Goal: Task Accomplishment & Management: Complete application form

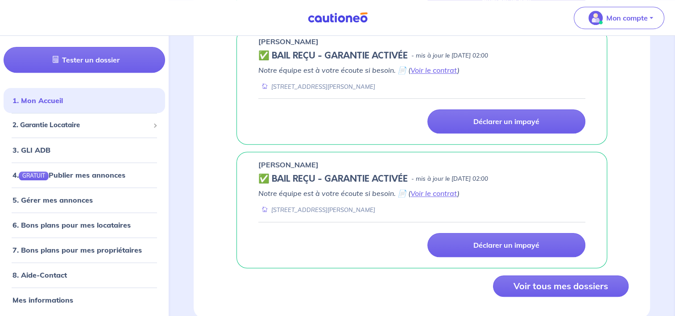
scroll to position [858, 0]
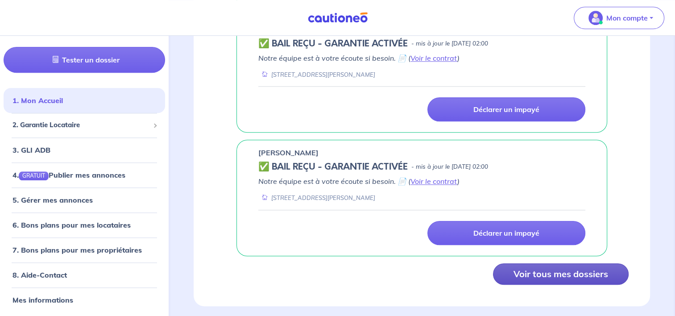
click at [574, 264] on button "Voir tous mes dossiers" at bounding box center [561, 273] width 136 height 21
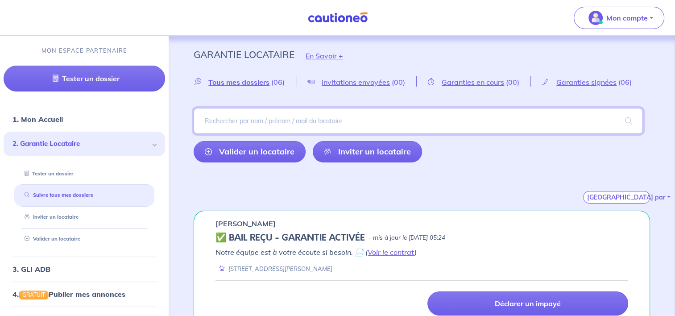
click at [278, 117] on input "search" at bounding box center [418, 121] width 449 height 26
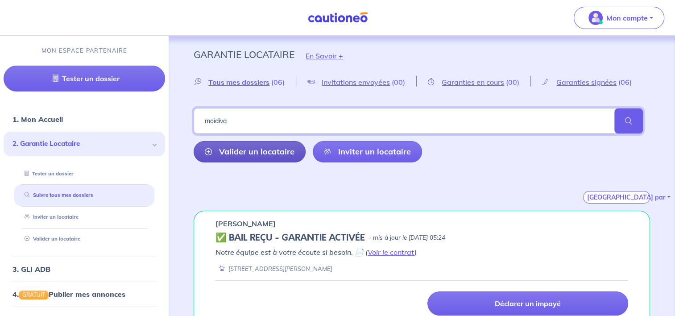
type input "moidiva"
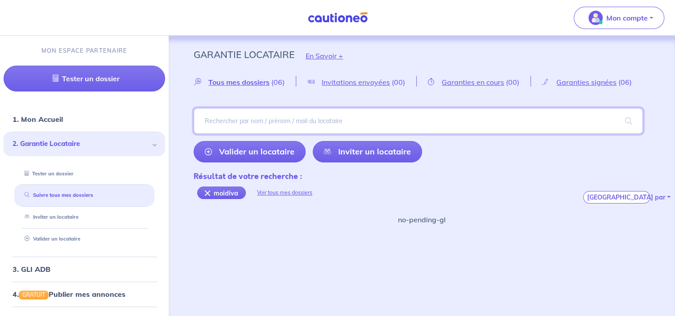
paste input "BENVzM"
type input "BENVzM"
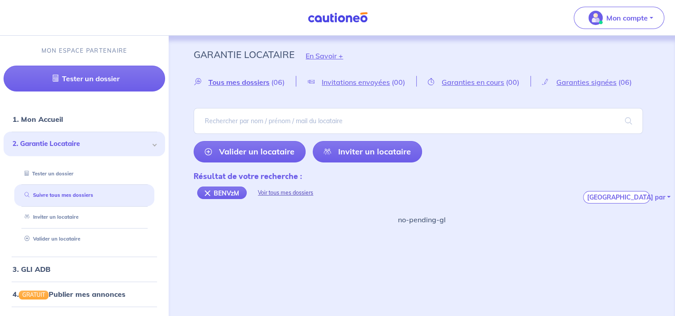
click at [291, 192] on div "Voir tous mes dossiers" at bounding box center [286, 192] width 78 height 21
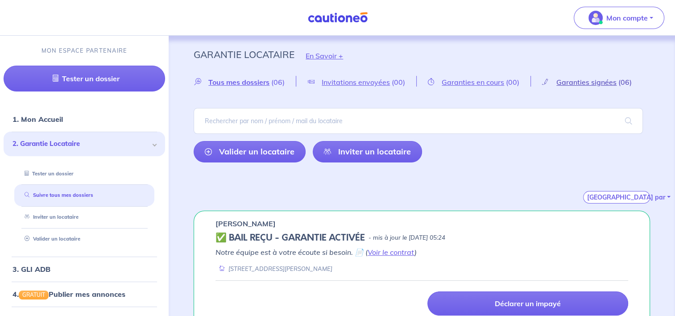
click at [578, 84] on span "Garanties signées" at bounding box center [586, 82] width 60 height 9
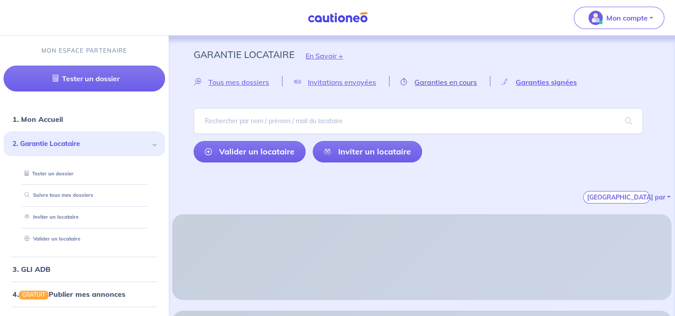
click at [453, 84] on span "Garanties en cours" at bounding box center [445, 82] width 62 height 9
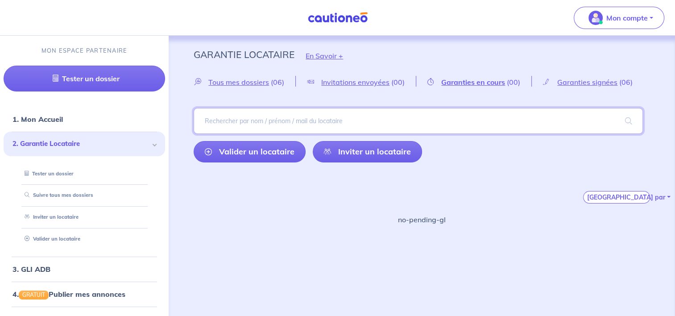
click at [294, 114] on input "search" at bounding box center [418, 121] width 449 height 26
type input "moidiva"
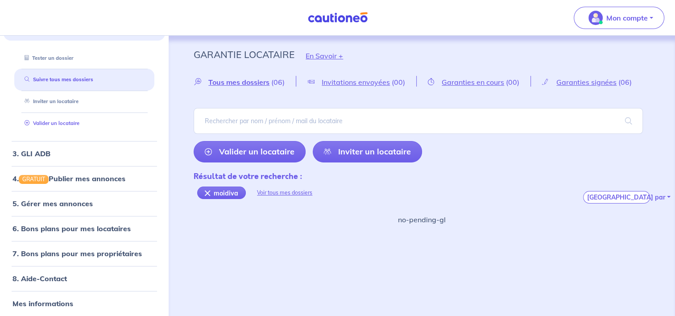
click at [66, 120] on link "Valider un locataire" at bounding box center [50, 123] width 58 height 6
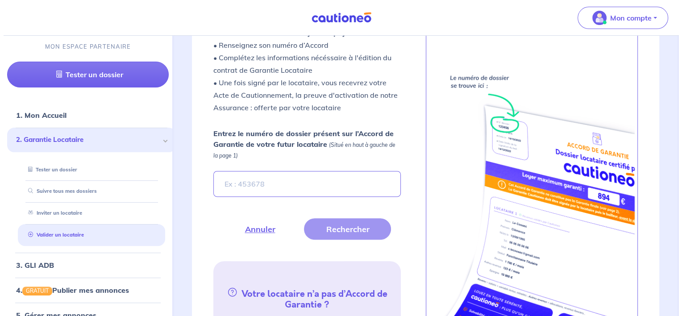
scroll to position [316, 0]
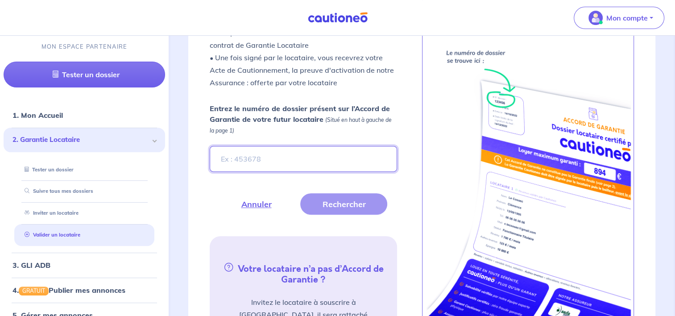
paste input "BENVzM"
type input "BENVzM"
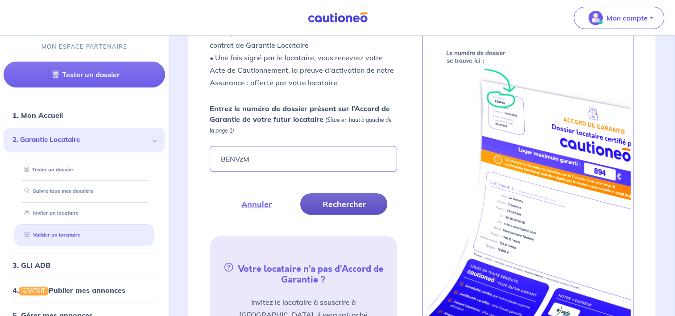
click at [334, 207] on button "Rechercher" at bounding box center [343, 203] width 87 height 21
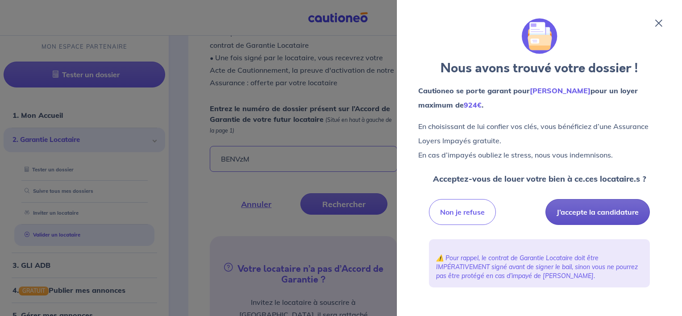
click at [625, 214] on button "J’accepte la candidature" at bounding box center [597, 212] width 104 height 26
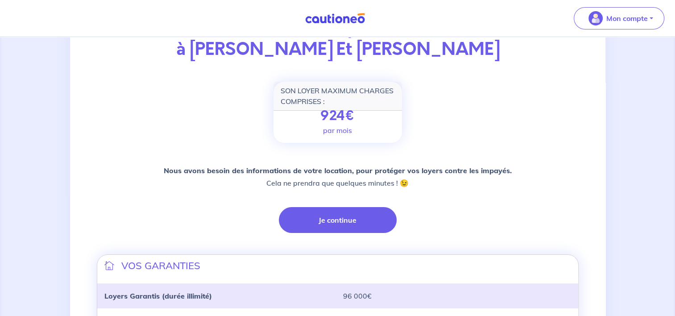
scroll to position [134, 0]
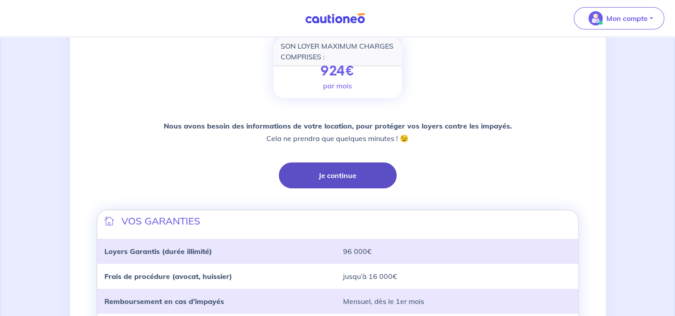
click at [353, 181] on button "Je continue" at bounding box center [338, 175] width 118 height 26
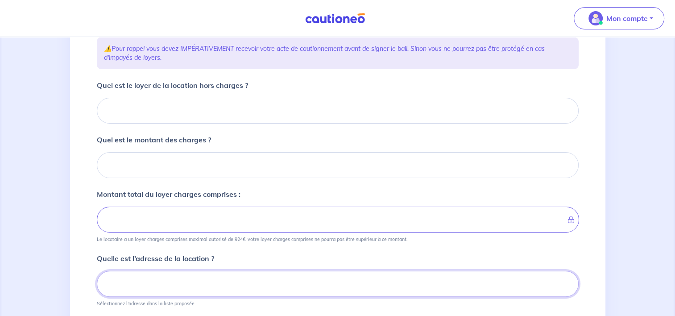
scroll to position [108, 0]
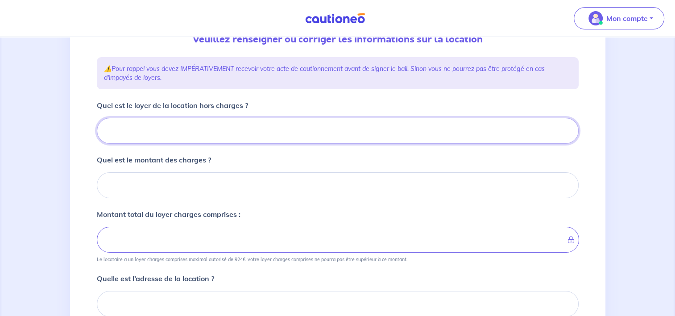
click at [278, 128] on input "Quel est le loyer de la location hors charges ?" at bounding box center [338, 131] width 482 height 26
type input "76"
type input "764"
type input "764.13"
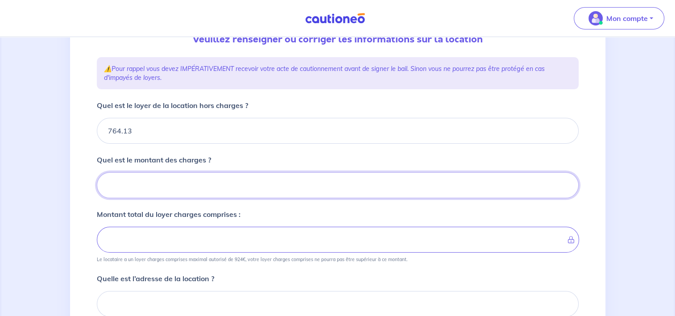
click at [347, 177] on input "Quel est le montant des charges ?" at bounding box center [338, 185] width 482 height 26
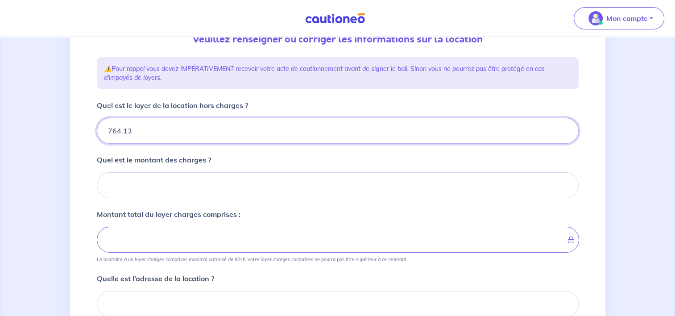
click at [163, 128] on input "764.13" at bounding box center [338, 131] width 482 height 26
click at [566, 136] on input "764.13" at bounding box center [338, 131] width 482 height 26
type input "764.12"
click at [563, 134] on input "764.12" at bounding box center [338, 131] width 482 height 26
type input "764.11"
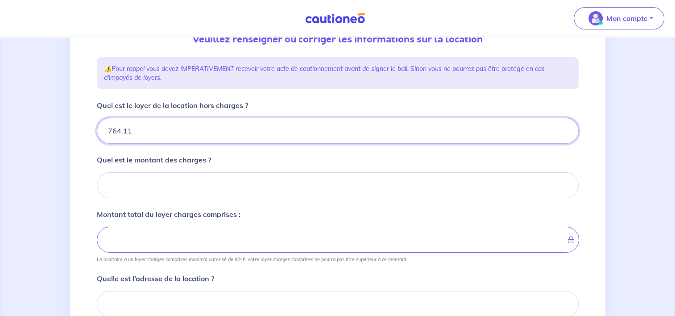
click at [563, 134] on input "764.11" at bounding box center [338, 131] width 482 height 26
drag, startPoint x: 157, startPoint y: 129, endPoint x: 106, endPoint y: 128, distance: 50.9
click at [106, 128] on input "764.11" at bounding box center [338, 131] width 482 height 26
type input "8"
type input "83"
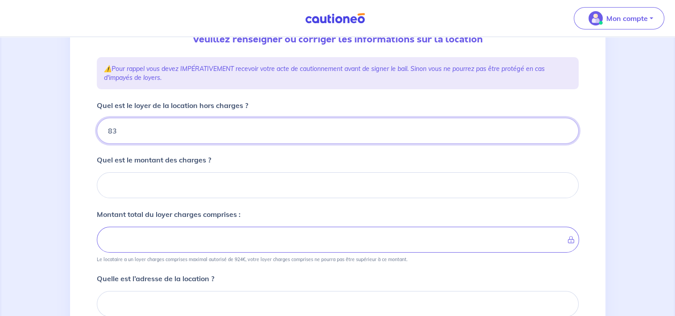
type input "836"
type input "836.41"
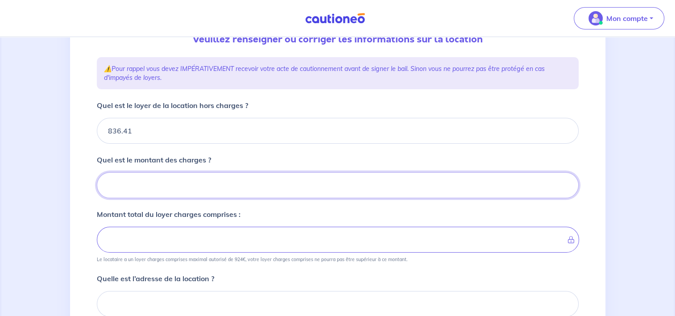
click at [150, 184] on input "Quel est le montant des charges ?" at bounding box center [338, 185] width 482 height 26
type input "13"
type input "849.41"
type input "138"
type input "974.41"
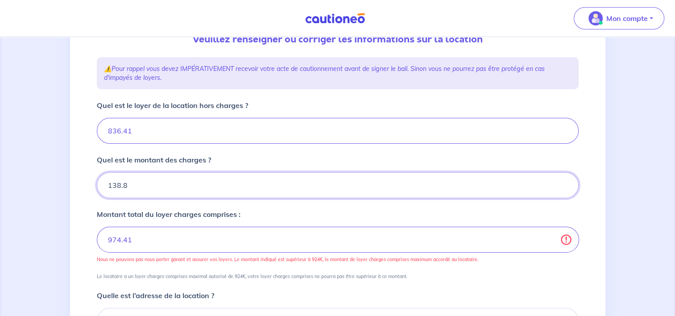
type input "138.80"
type input "975.21"
type input "138.80"
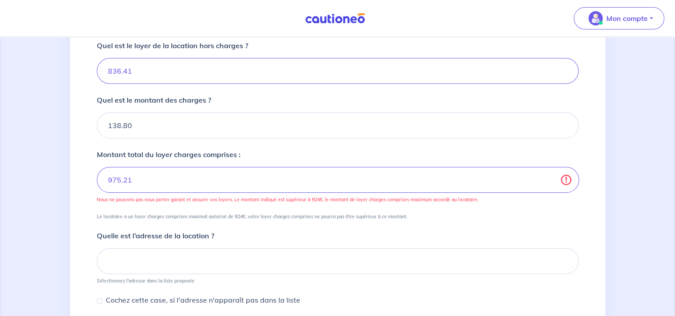
scroll to position [153, 0]
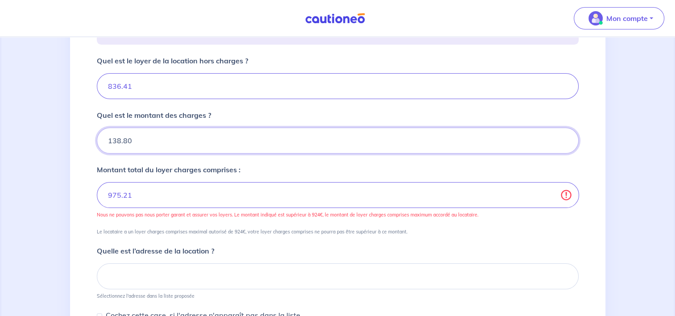
drag, startPoint x: 137, startPoint y: 137, endPoint x: 94, endPoint y: 137, distance: 43.3
click at [94, 137] on div "1 2 3 4 Informations location Informations propriétaire Informations bail Valid…" at bounding box center [337, 174] width 492 height 538
type input "836.41"
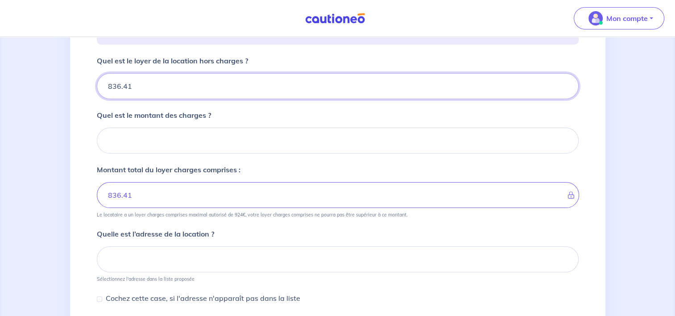
drag, startPoint x: 148, startPoint y: 91, endPoint x: 100, endPoint y: 86, distance: 48.0
click at [100, 86] on input "836.41" at bounding box center [338, 86] width 482 height 26
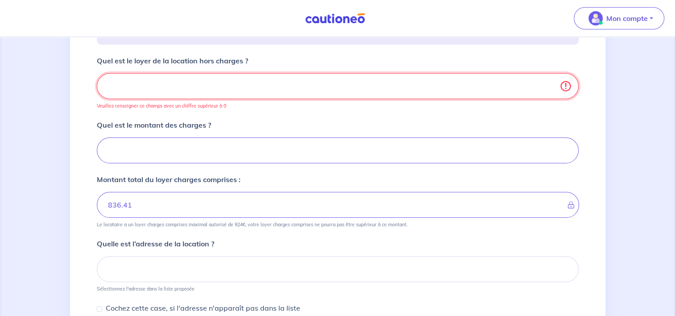
type input "0"
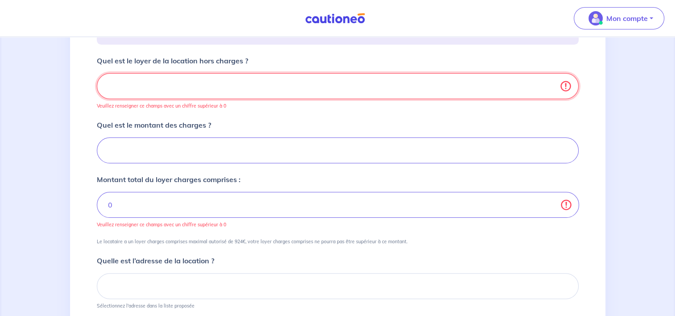
type input "7"
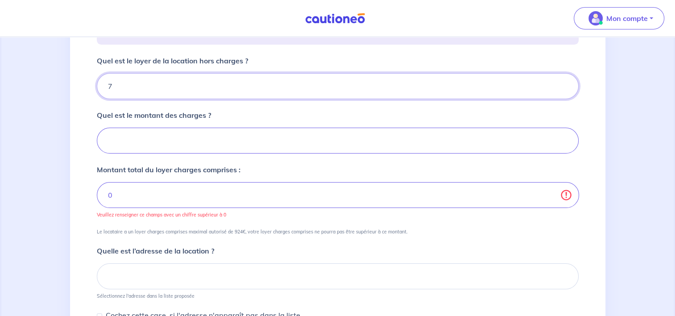
type input "7"
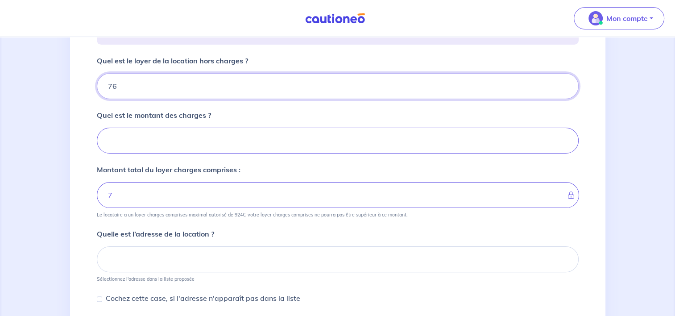
type input "764"
type input "764.13"
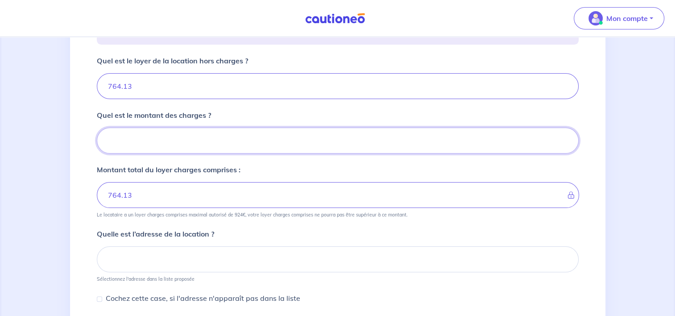
click at [166, 141] on input "Quel est le montant des charges ?" at bounding box center [338, 141] width 482 height 26
type input "111"
type input "875.13"
type input "111.3"
type input "875.43"
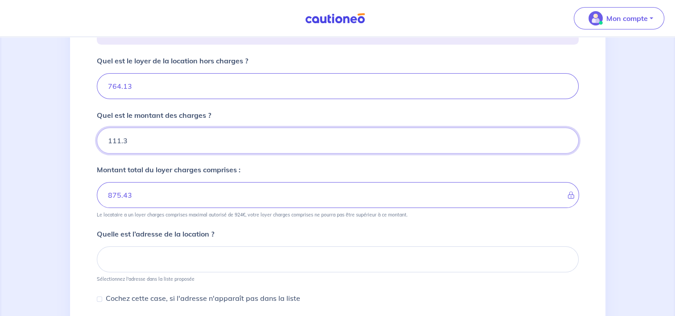
type input "111"
type input "875.13"
type input "111.2"
type input "875.33"
type input "111.26"
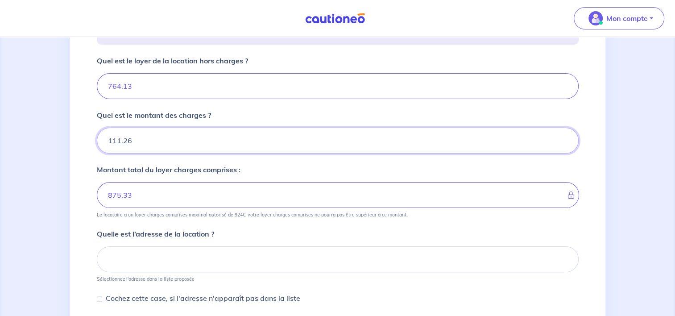
type input "875.39"
type input "111.26"
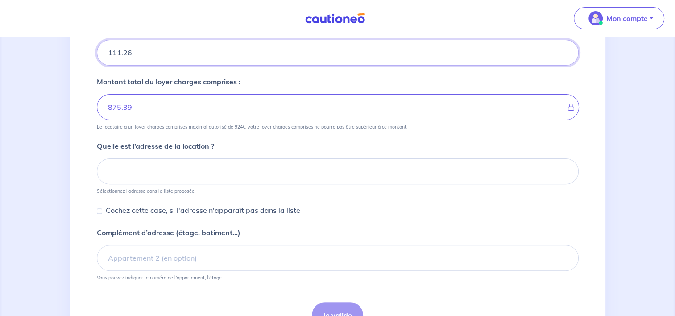
scroll to position [242, 0]
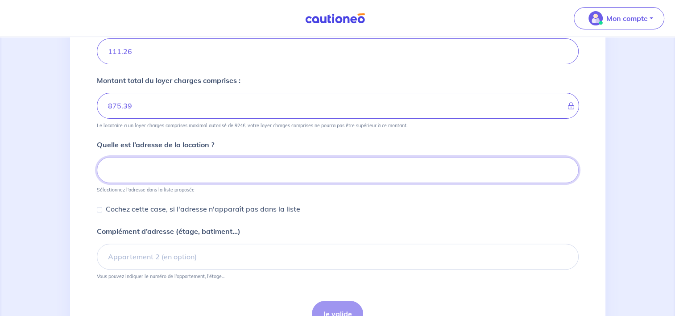
click at [198, 176] on input at bounding box center [338, 170] width 482 height 26
paste input "ROOF GARDEN [STREET_ADDRESS][PERSON_NAME]"
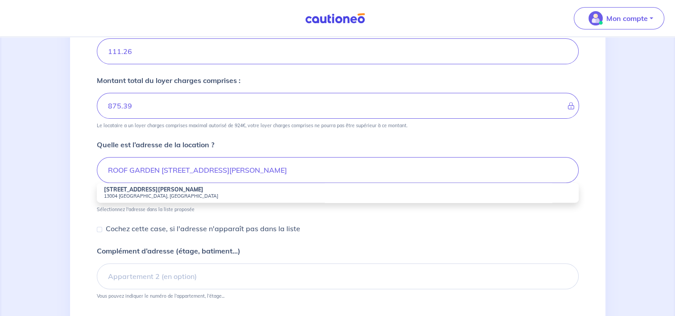
click at [147, 193] on small "13004 [GEOGRAPHIC_DATA], [GEOGRAPHIC_DATA]" at bounding box center [337, 196] width 467 height 6
type input "[STREET_ADDRESS][PERSON_NAME]"
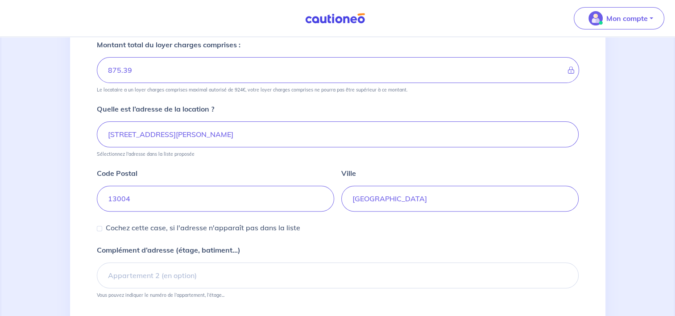
scroll to position [331, 0]
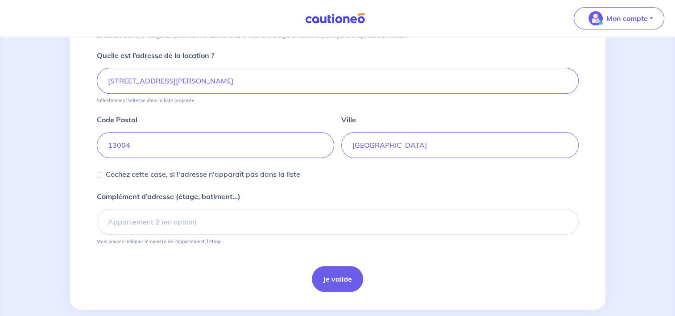
click at [109, 175] on p "Cochez cette case, si l'adresse n'apparaît pas dans la liste" at bounding box center [203, 174] width 194 height 11
click at [102, 175] on input "Cochez cette case, si l'adresse n'apparaît pas dans la liste" at bounding box center [99, 174] width 5 height 5
checkbox input "true"
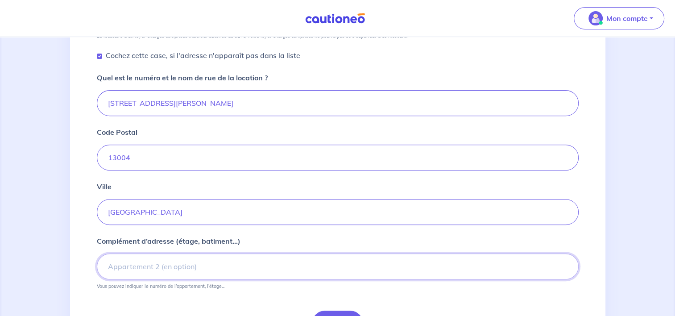
click at [145, 263] on input "Complément d’adresse (étage, batiment...)" at bounding box center [338, 266] width 482 height 26
paste input "ROOF GARDEN [STREET_ADDRESS][PERSON_NAME]"
drag, startPoint x: 164, startPoint y: 262, endPoint x: 229, endPoint y: 262, distance: 64.7
click at [229, 262] on input "ROOF GARDEN [STREET_ADDRESS][PERSON_NAME]" at bounding box center [338, 266] width 482 height 26
drag, startPoint x: 207, startPoint y: 264, endPoint x: 395, endPoint y: 148, distance: 221.1
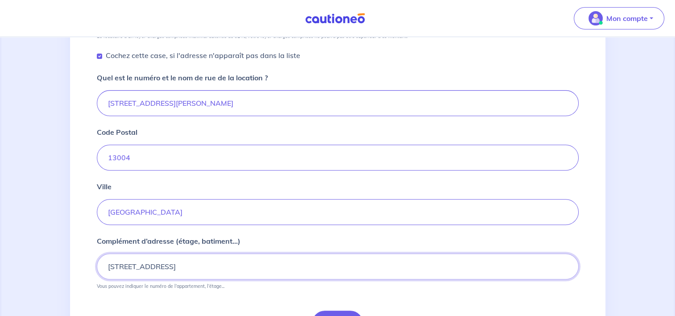
click at [291, 267] on input "[STREET_ADDRESS]" at bounding box center [338, 266] width 482 height 26
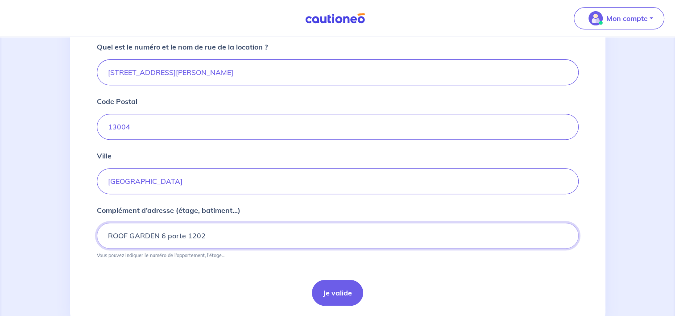
scroll to position [389, 0]
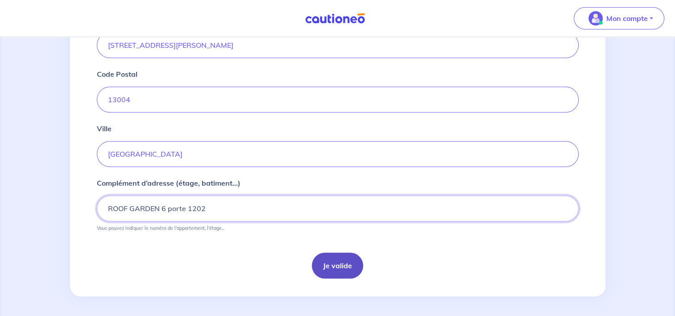
type input "ROOF GARDEN 6 porte 1202"
click at [338, 256] on button "Je valide" at bounding box center [337, 265] width 51 height 26
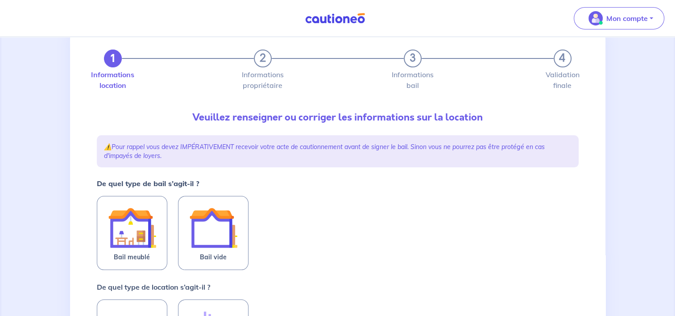
scroll to position [89, 0]
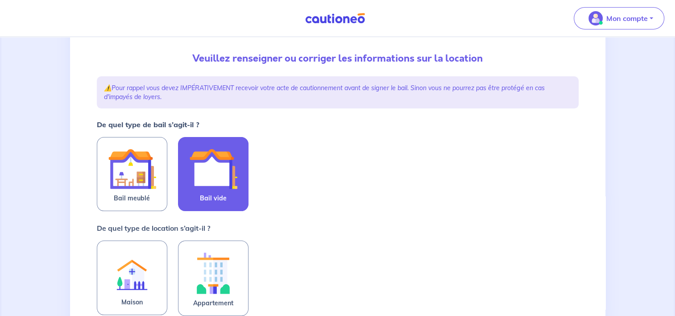
click at [222, 201] on span "Bail vide" at bounding box center [213, 198] width 27 height 11
click at [0, 0] on input "Bail vide" at bounding box center [0, 0] width 0 height 0
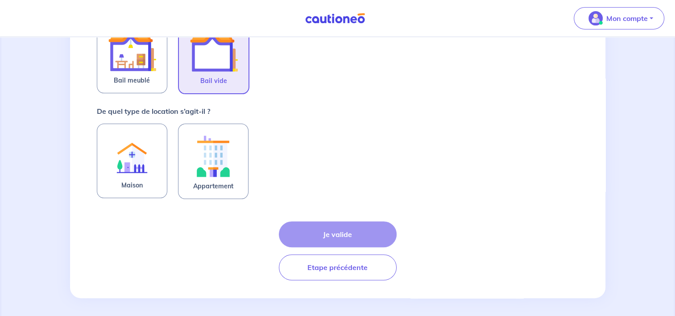
scroll to position [209, 0]
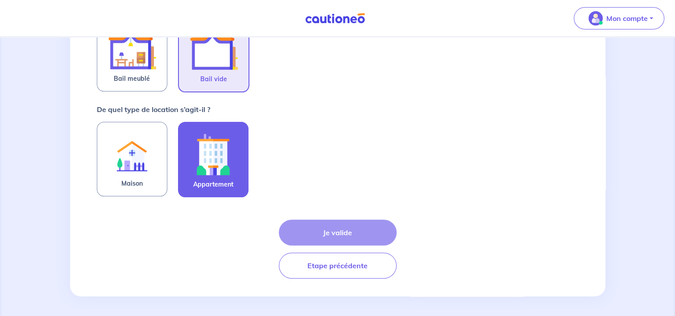
click at [210, 162] on img at bounding box center [213, 154] width 48 height 50
click at [0, 0] on input "Appartement" at bounding box center [0, 0] width 0 height 0
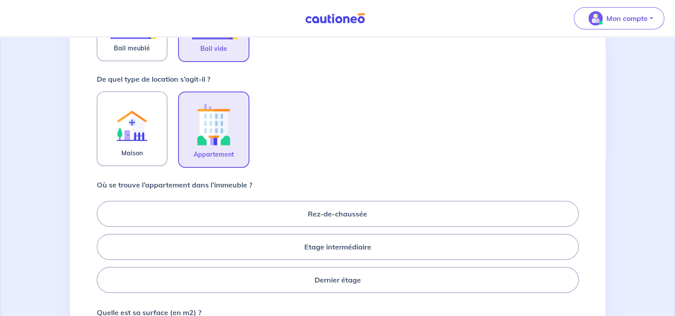
scroll to position [253, 0]
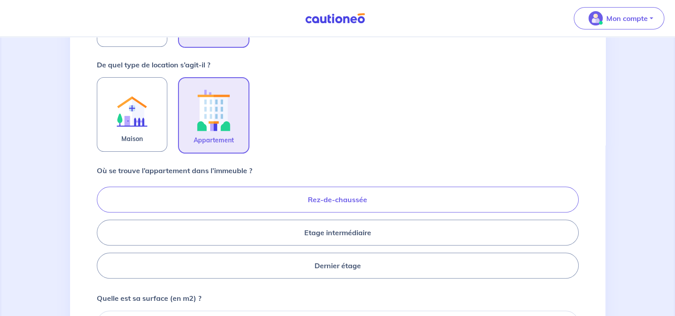
click at [316, 202] on label "Rez-de-chaussée" at bounding box center [338, 199] width 482 height 26
click at [103, 229] on input "Rez-de-chaussée" at bounding box center [100, 232] width 6 height 6
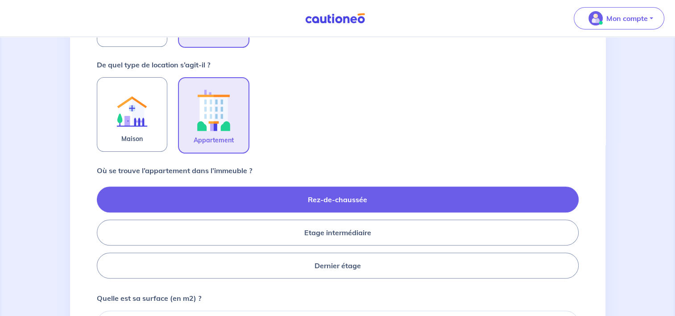
radio input "true"
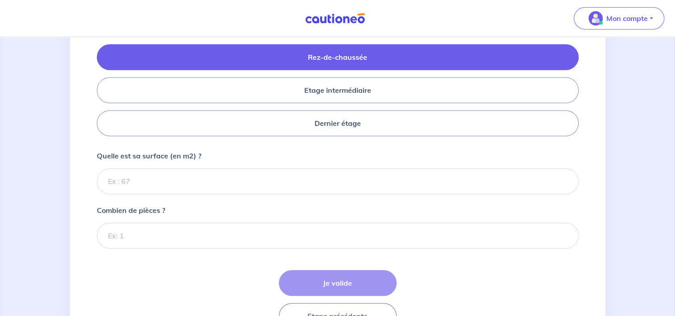
scroll to position [432, 0]
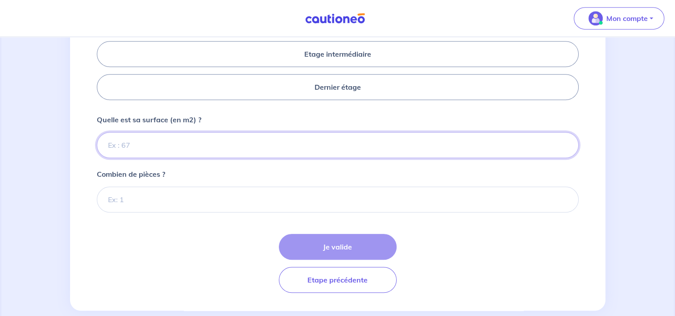
click at [273, 148] on input "Quelle est sa surface (en m2) ?" at bounding box center [338, 145] width 482 height 26
type input "57"
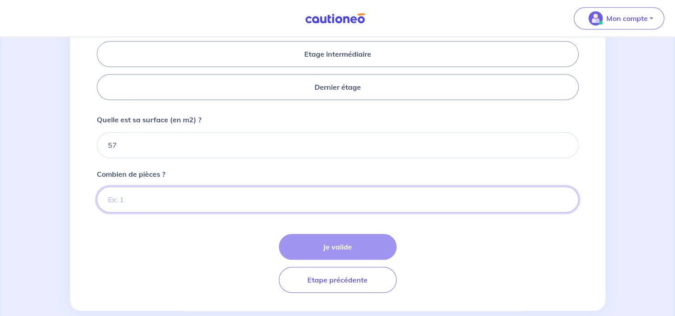
click at [209, 192] on input "Combien de pièces ?" at bounding box center [338, 199] width 482 height 26
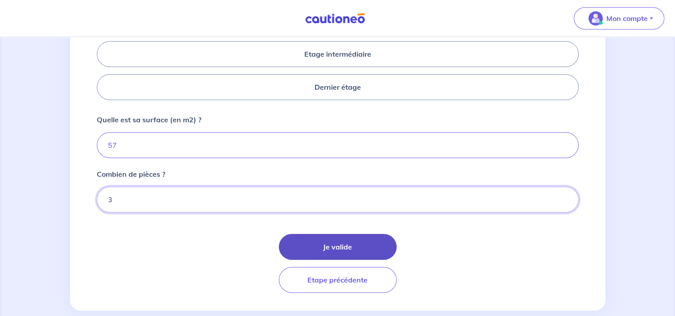
type input "3"
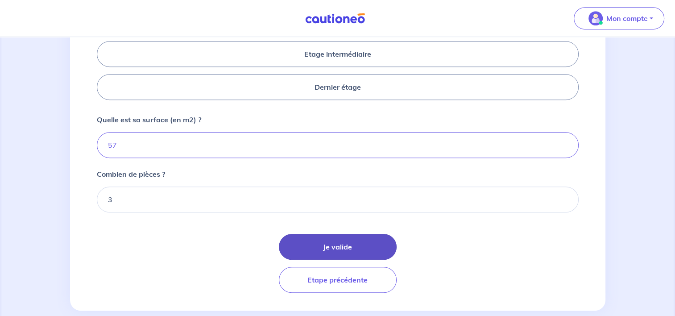
click at [344, 238] on button "Je valide" at bounding box center [338, 247] width 118 height 26
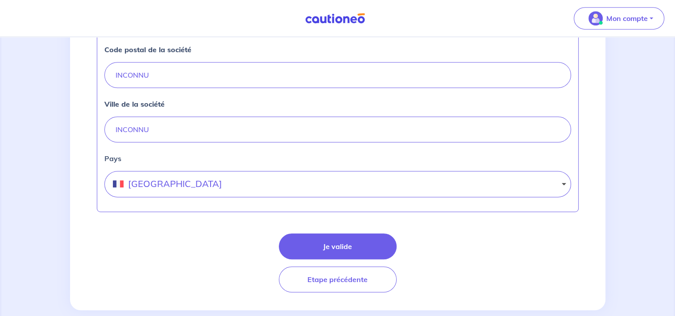
scroll to position [438, 0]
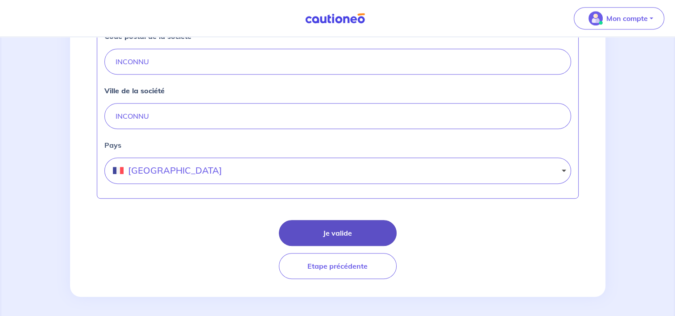
click at [347, 228] on button "Je valide" at bounding box center [338, 233] width 118 height 26
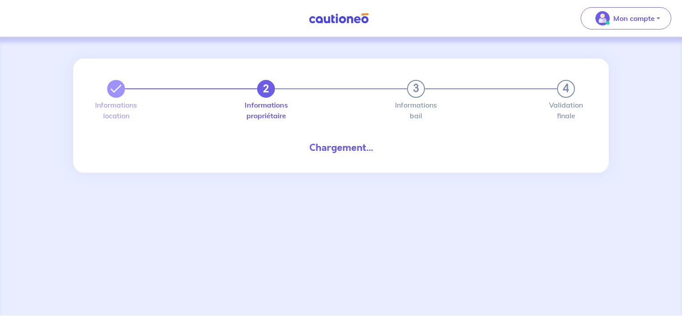
select select "FR"
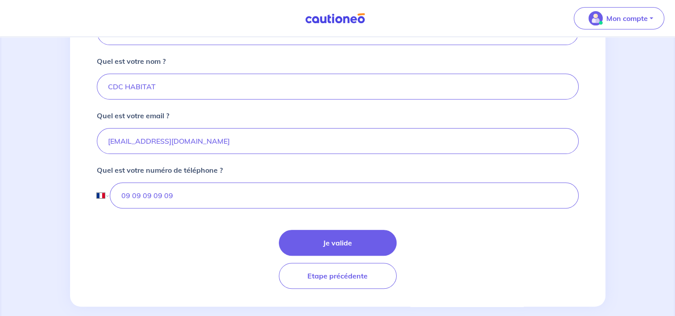
scroll to position [246, 0]
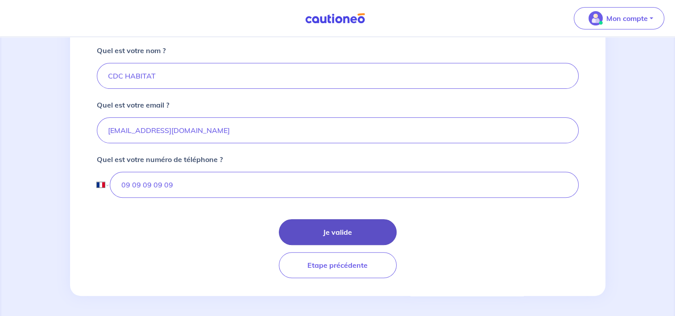
click at [328, 225] on button "Je valide" at bounding box center [338, 232] width 118 height 26
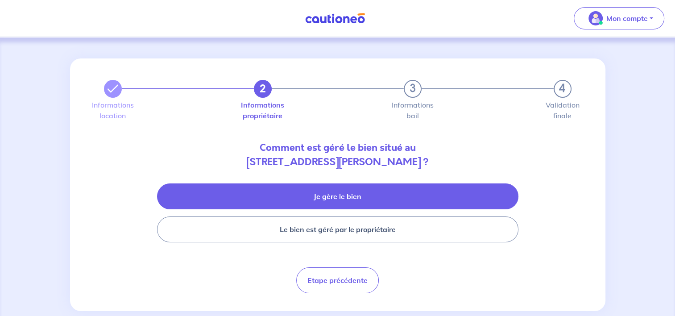
click at [337, 190] on button "Je gère le bien" at bounding box center [337, 196] width 361 height 26
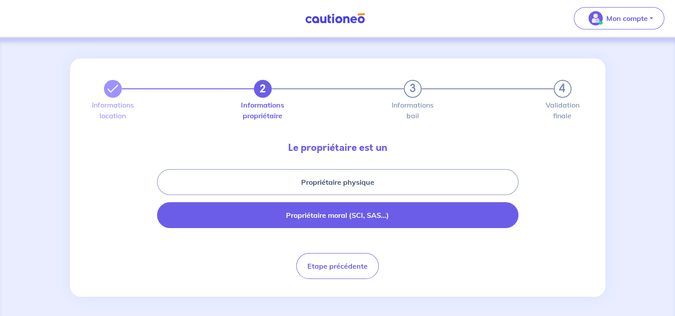
click at [366, 219] on button "Propriétaire moral (SCI, SAS...)" at bounding box center [337, 215] width 361 height 26
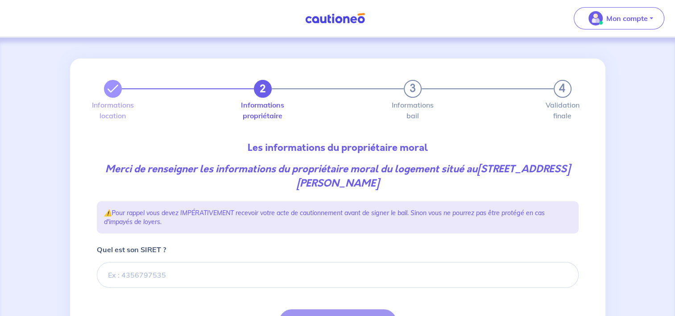
scroll to position [89, 0]
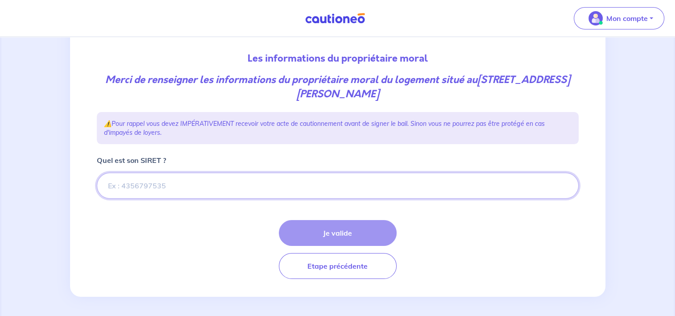
click at [173, 183] on input "Quel est son SIRET ?" at bounding box center [338, 186] width 482 height 26
click at [176, 194] on input "Quel est son SIRET ?" at bounding box center [338, 186] width 482 height 26
paste input "552 046 484 00812"
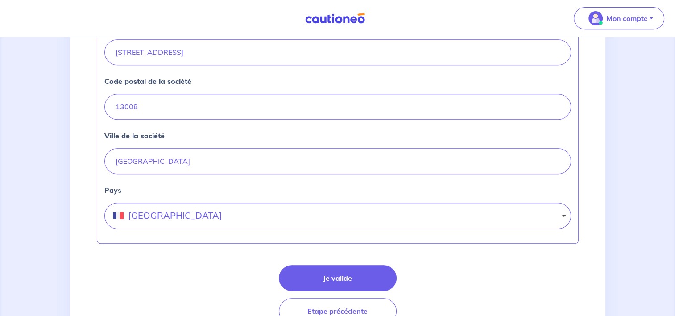
scroll to position [401, 0]
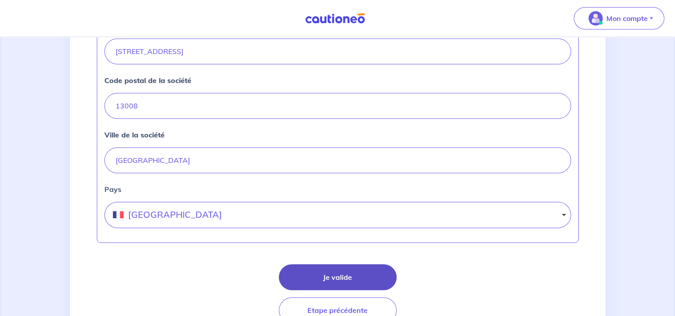
type input "552 046 484 00812"
click at [342, 278] on button "Je valide" at bounding box center [338, 277] width 118 height 26
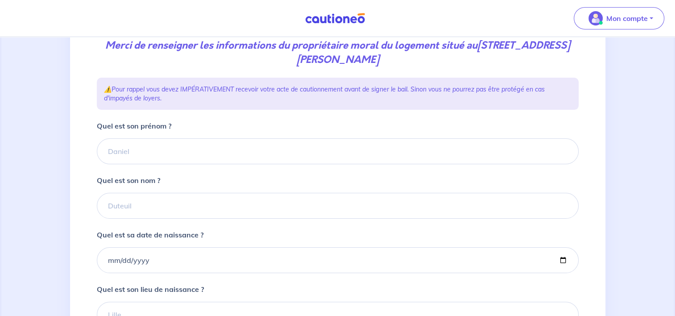
scroll to position [134, 0]
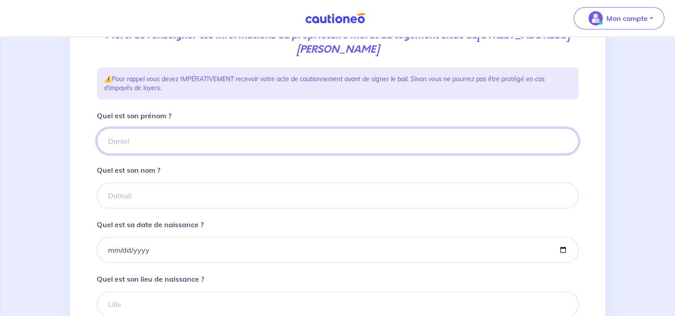
click at [132, 145] on input "Quel est son prénom ?" at bounding box center [338, 141] width 482 height 26
type input "PIERRE"
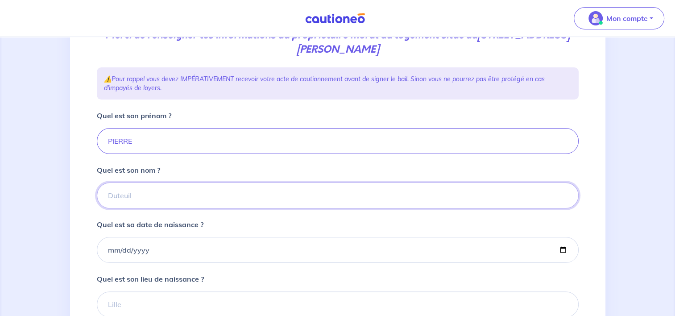
click at [115, 194] on input "Quel est son nom ?" at bounding box center [338, 195] width 482 height 26
type input "FOURNON"
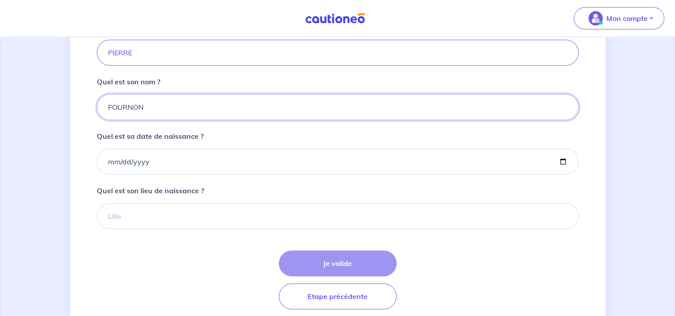
scroll to position [223, 0]
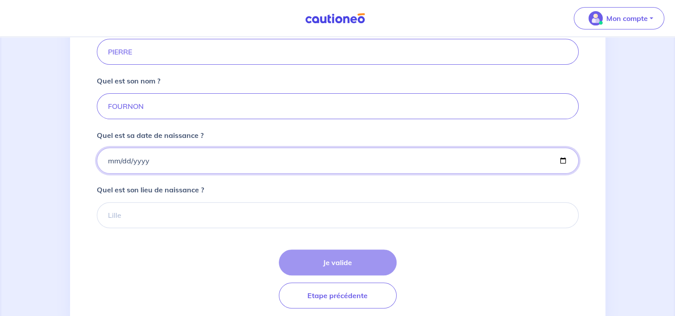
click at [147, 160] on input "Quel est sa date de naissance ?" at bounding box center [338, 161] width 482 height 26
type input "[DATE]"
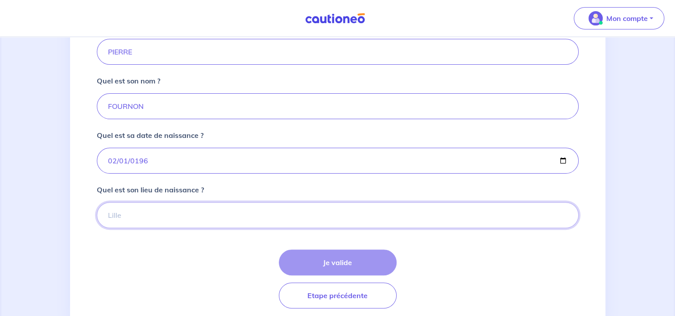
click at [168, 211] on input "Quel est son lieu de naissance ?" at bounding box center [338, 215] width 482 height 26
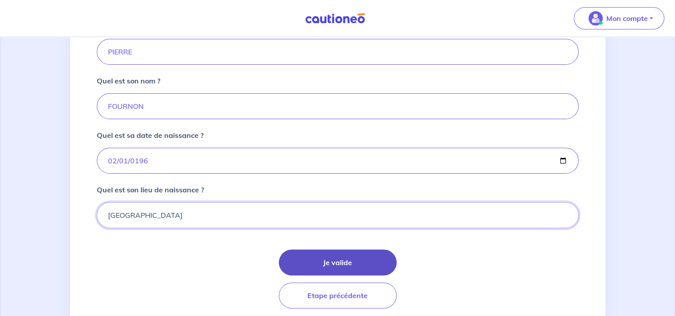
type input "[GEOGRAPHIC_DATA]"
click at [330, 252] on button "Je valide" at bounding box center [338, 262] width 118 height 26
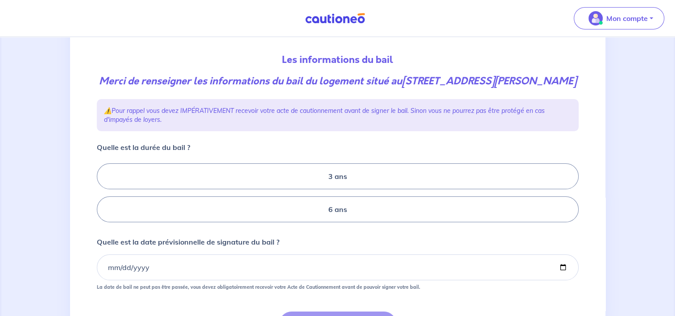
scroll to position [89, 0]
click at [341, 221] on label "6 ans" at bounding box center [338, 208] width 482 height 26
click at [103, 194] on input "6 ans" at bounding box center [100, 192] width 6 height 6
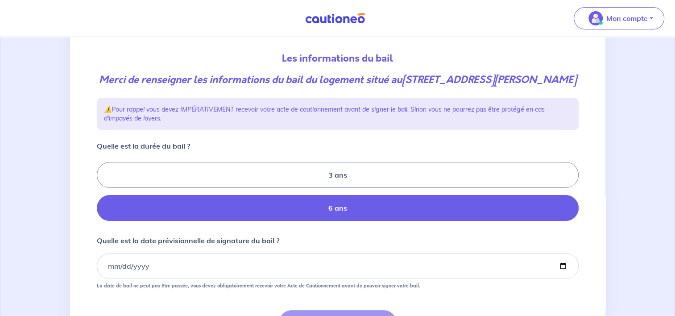
radio input "true"
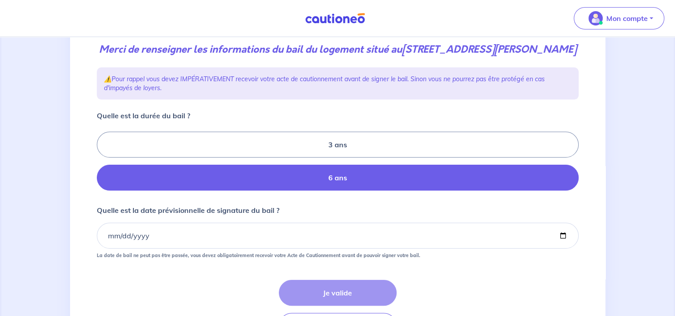
scroll to position [178, 0]
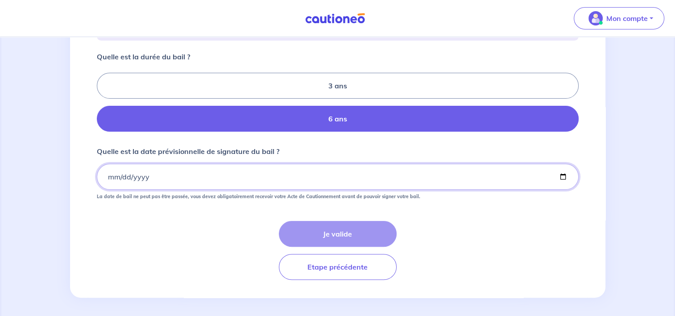
click at [283, 190] on input "Quelle est la date prévisionnelle de signature du bail ?" at bounding box center [338, 177] width 482 height 26
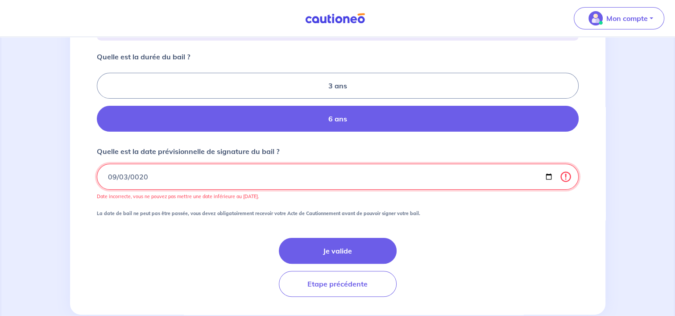
type input "0202-09-03"
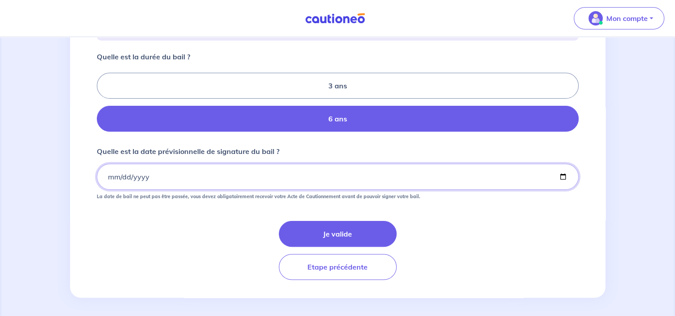
click at [147, 189] on input "Quelle est la date prévisionnelle de signature du bail ?" at bounding box center [338, 177] width 482 height 26
click at [129, 190] on input "Quelle est la date prévisionnelle de signature du bail ?" at bounding box center [338, 177] width 482 height 26
click at [123, 187] on input "Quelle est la date prévisionnelle de signature du bail ?" at bounding box center [338, 177] width 482 height 26
click at [111, 190] on input "Quelle est la date prévisionnelle de signature du bail ?" at bounding box center [338, 177] width 482 height 26
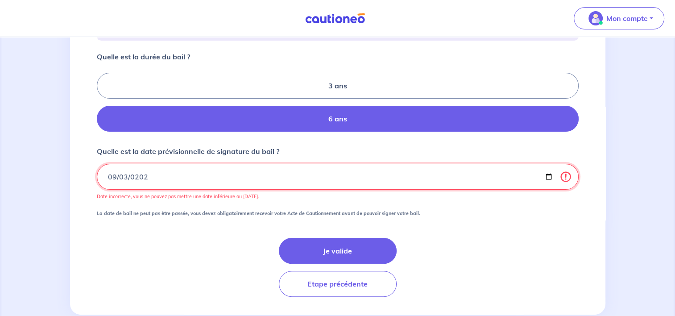
type input "[DATE]"
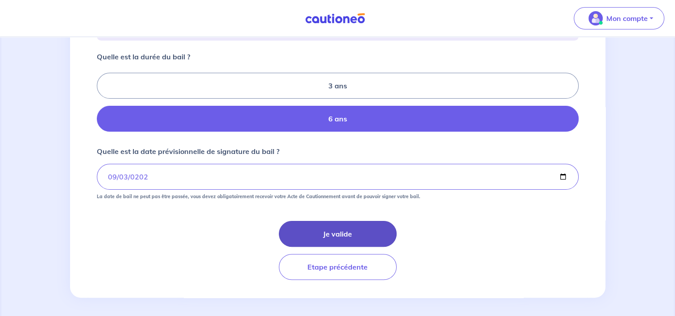
click at [337, 243] on button "Je valide" at bounding box center [338, 234] width 118 height 26
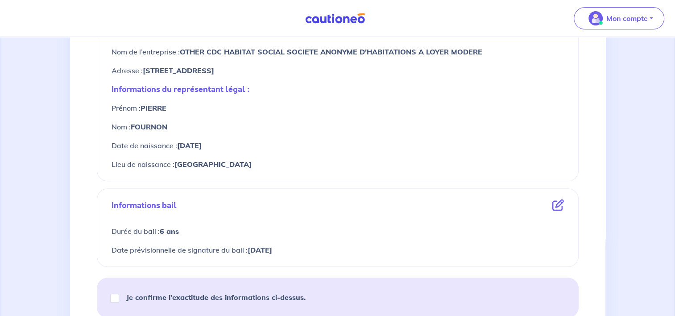
scroll to position [401, 0]
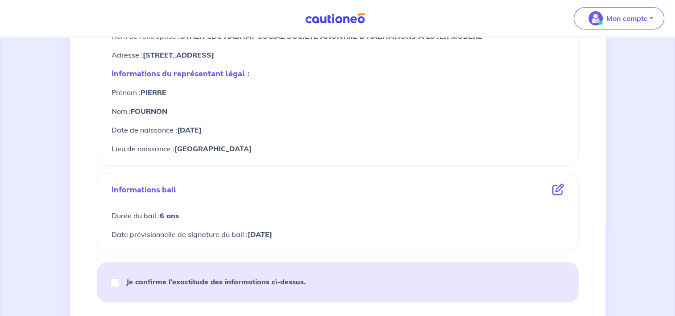
click at [558, 186] on icon at bounding box center [558, 190] width 12 height 12
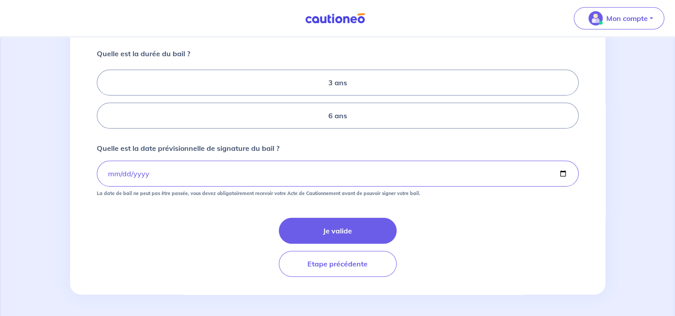
scroll to position [194, 0]
click at [359, 116] on label "6 ans" at bounding box center [338, 116] width 482 height 26
click at [103, 102] on input "6 ans" at bounding box center [100, 99] width 6 height 6
radio input "true"
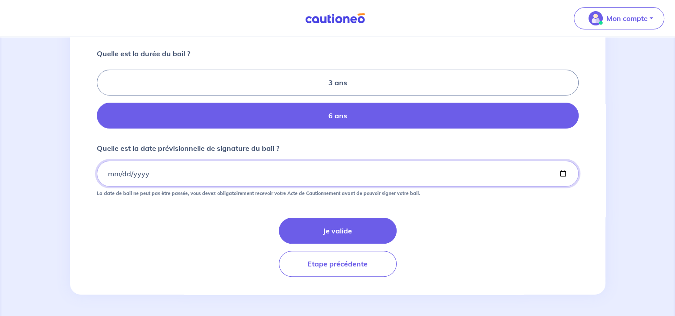
click at [159, 173] on input "[DATE]" at bounding box center [338, 174] width 482 height 26
type input "[DATE]"
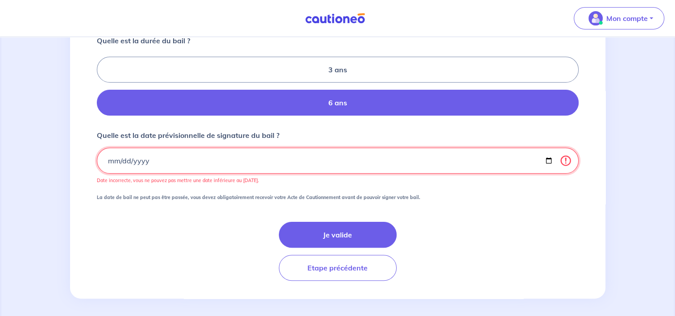
click at [114, 172] on input "[DATE]" at bounding box center [338, 161] width 482 height 26
type input "[DATE]"
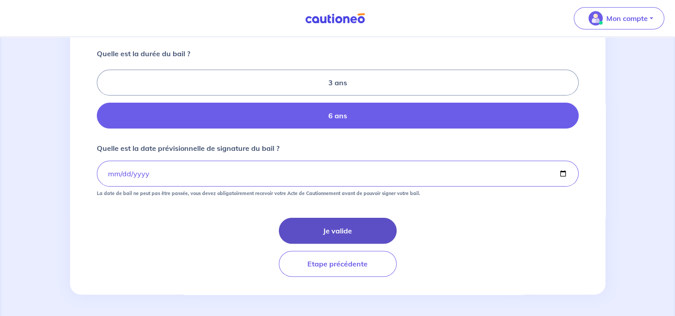
click at [342, 239] on button "Je valide" at bounding box center [338, 231] width 118 height 26
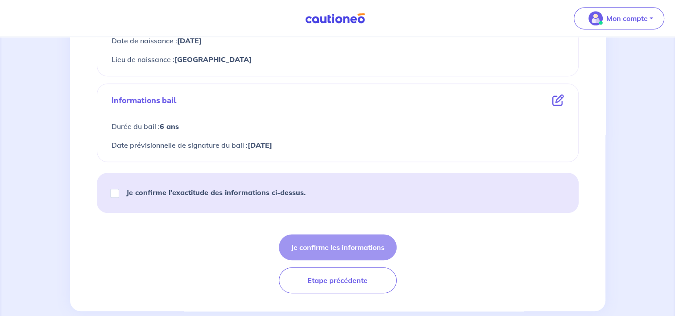
scroll to position [506, 0]
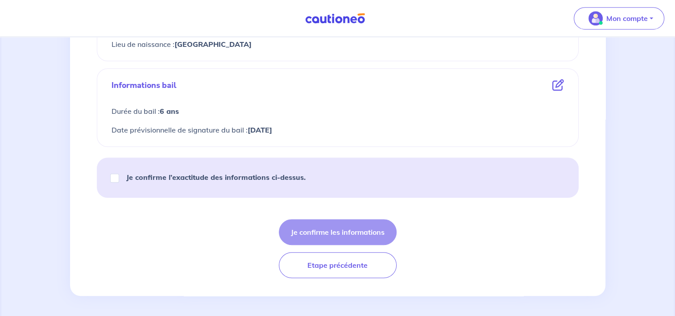
click at [169, 177] on strong "Je confirme l’exactitude des informations ci-dessus." at bounding box center [215, 177] width 179 height 9
click at [119, 177] on input "Je confirme l’exactitude des informations ci-dessus." at bounding box center [114, 178] width 9 height 9
checkbox input "true"
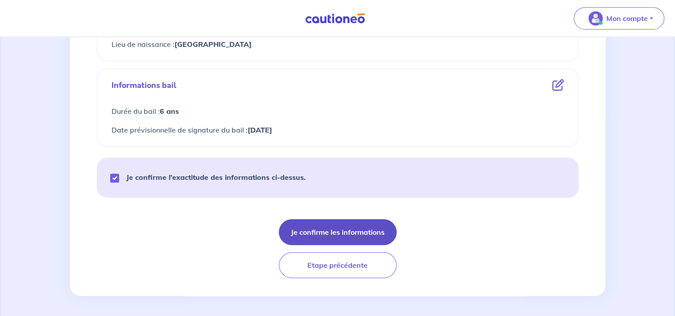
click at [328, 234] on button "Je confirme les informations" at bounding box center [338, 232] width 118 height 26
